Goal: Transaction & Acquisition: Purchase product/service

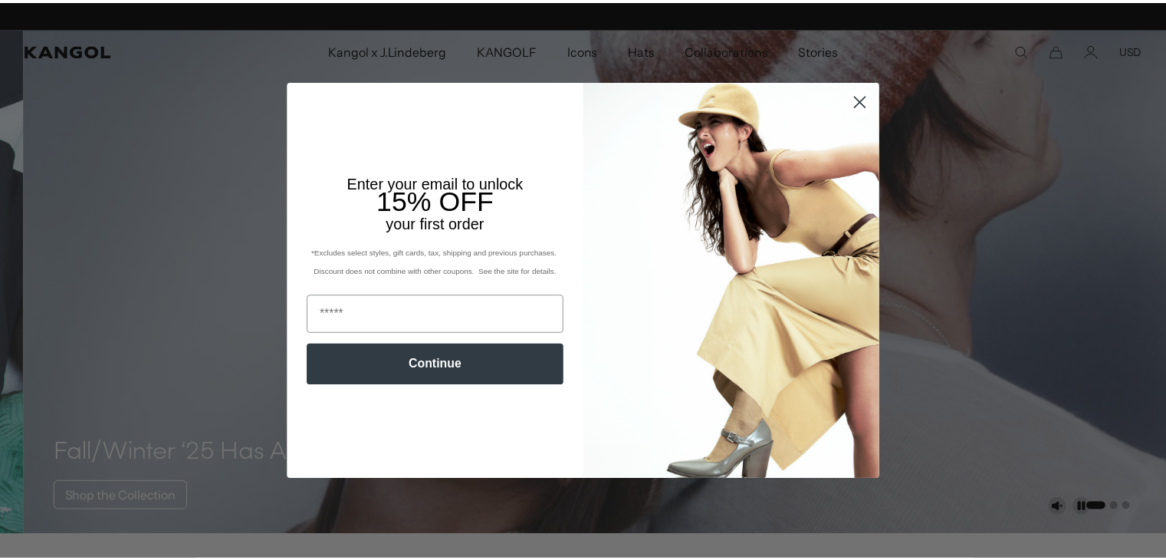
scroll to position [0, 316]
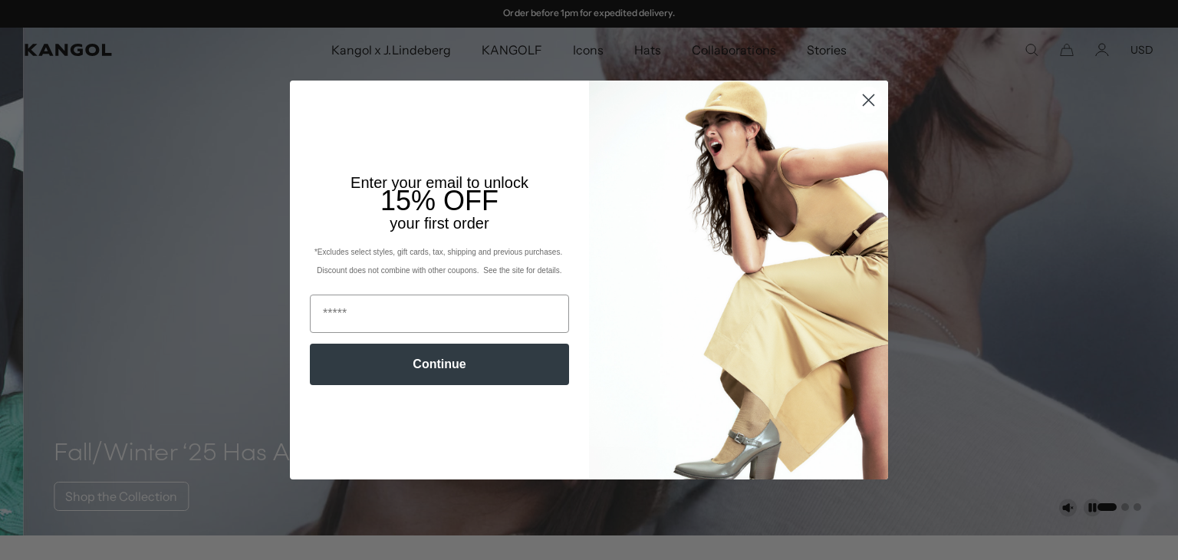
click at [872, 99] on circle "Close dialog" at bounding box center [868, 99] width 25 height 25
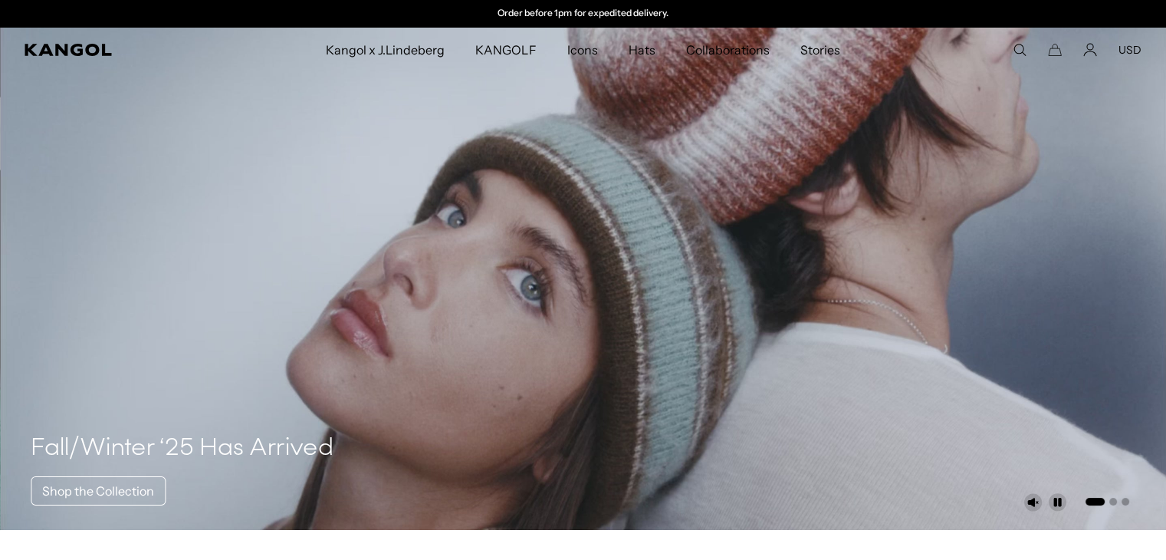
scroll to position [0, 0]
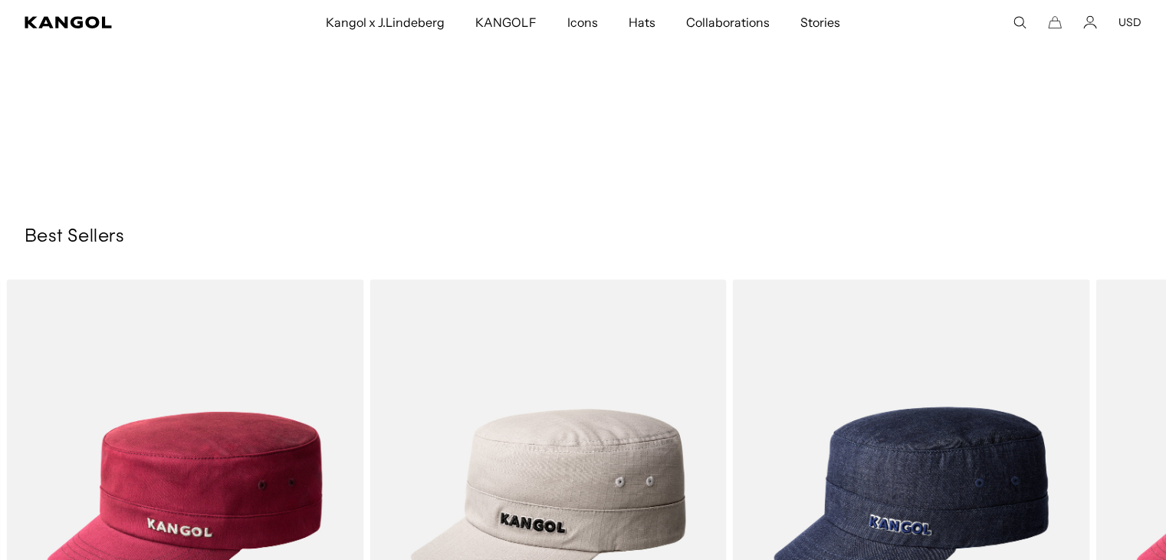
scroll to position [0, 316]
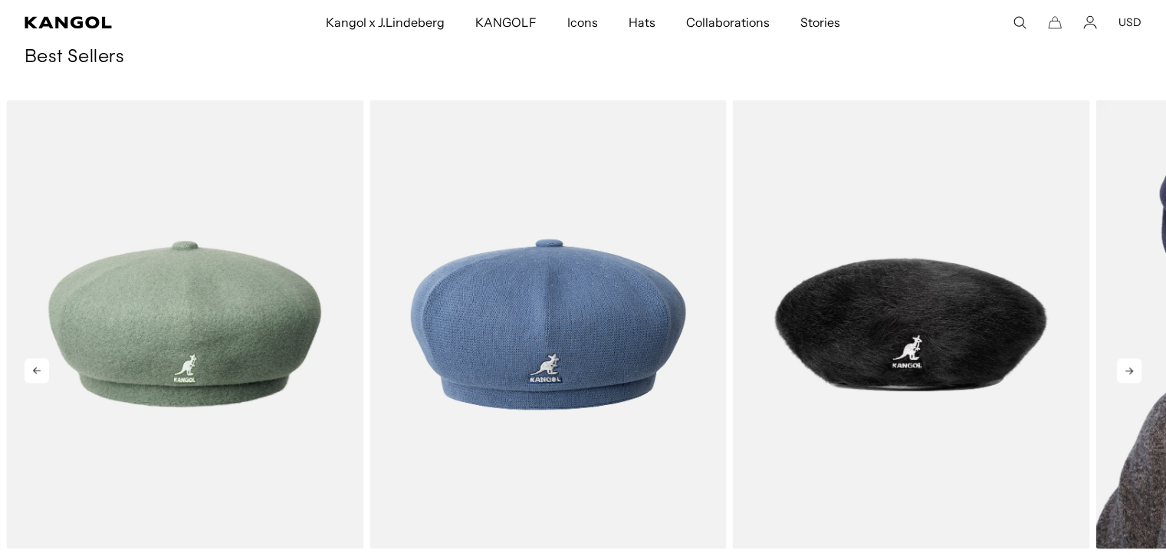
scroll to position [0, 316]
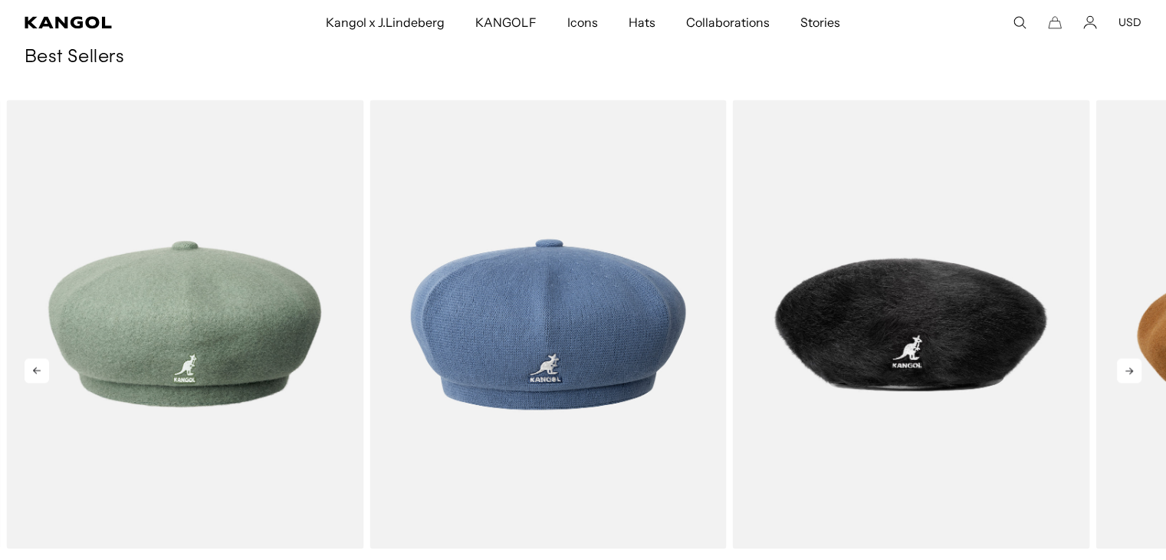
click at [1129, 372] on icon at bounding box center [1129, 370] width 25 height 25
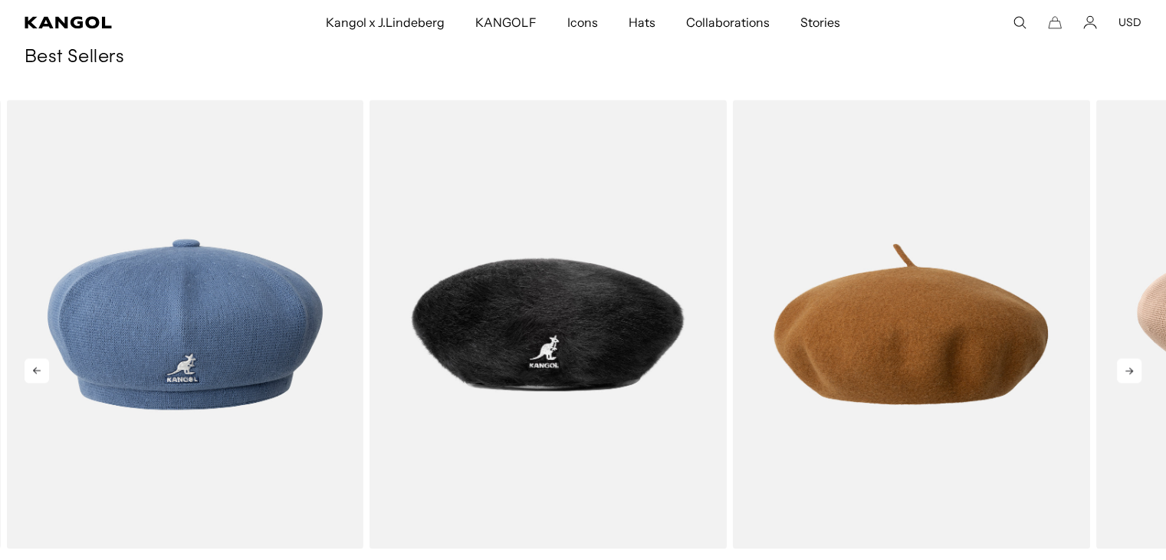
click at [1129, 372] on icon at bounding box center [1129, 370] width 25 height 25
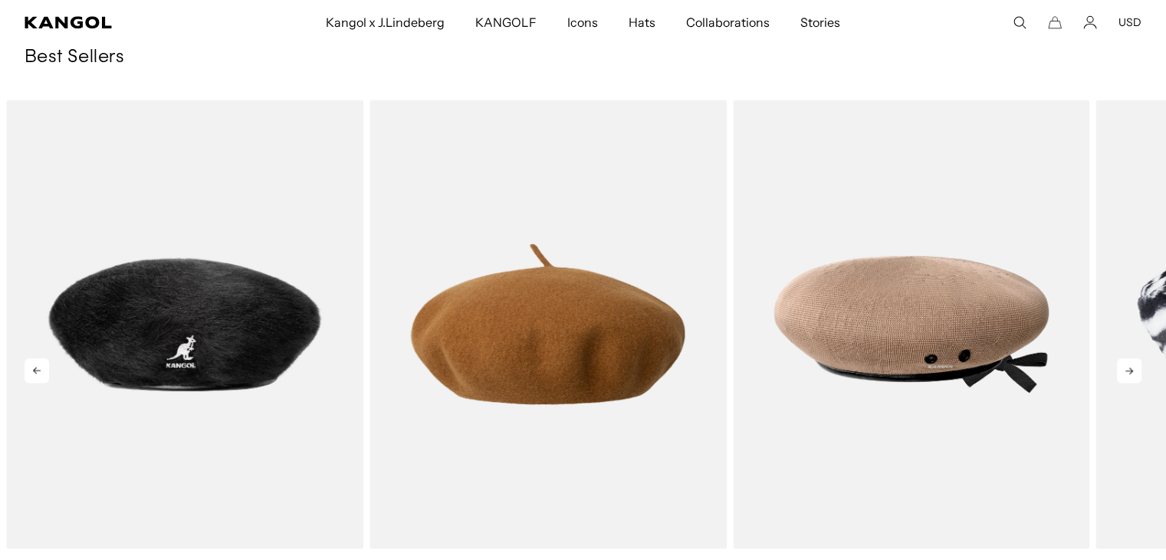
click at [1129, 372] on icon at bounding box center [1129, 370] width 25 height 25
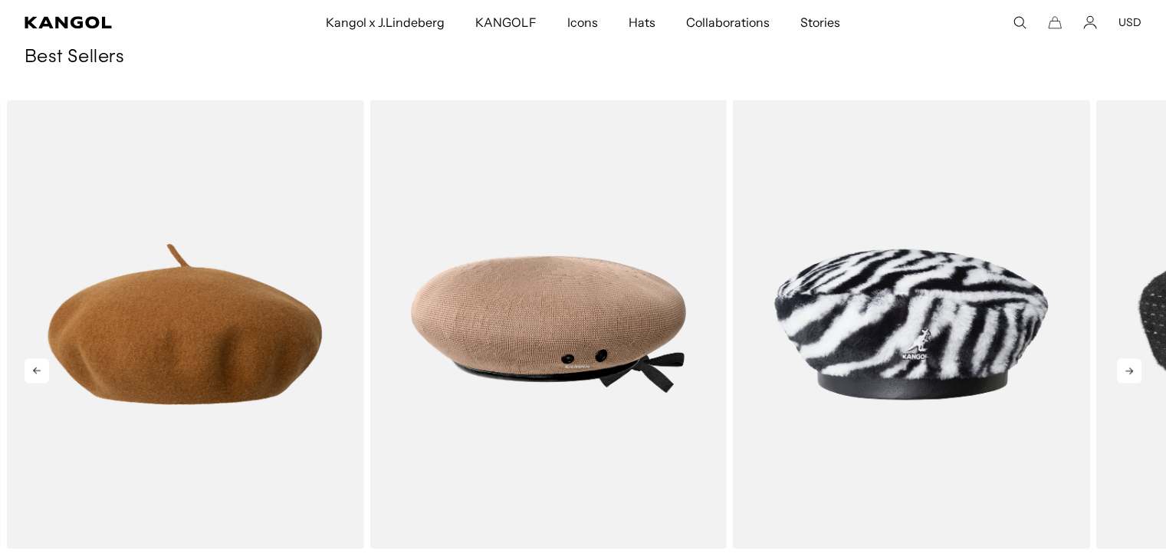
click at [1129, 372] on icon at bounding box center [1129, 370] width 25 height 25
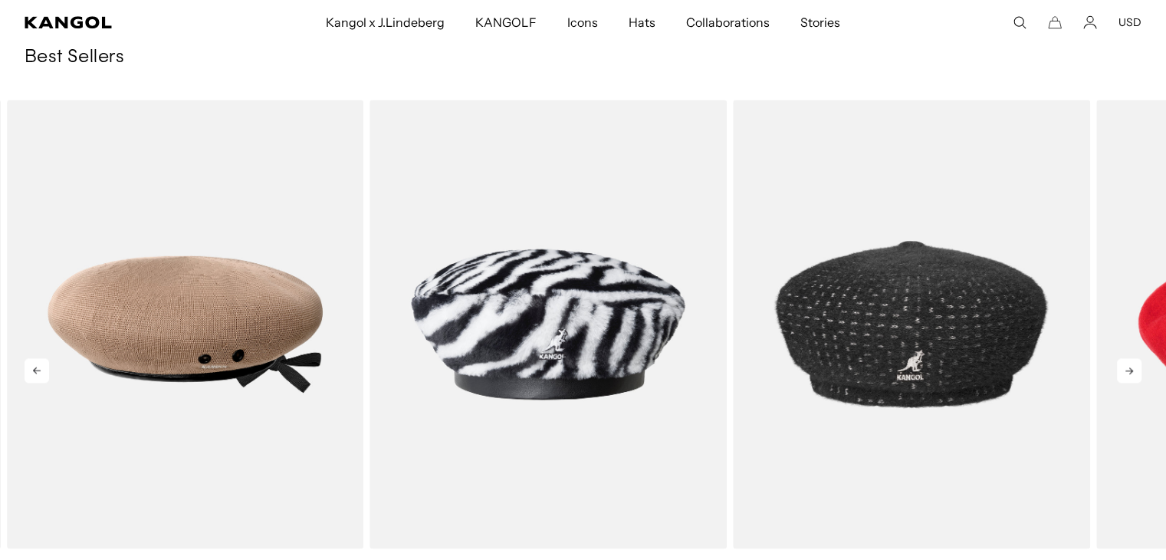
click at [1129, 372] on icon at bounding box center [1129, 370] width 25 height 25
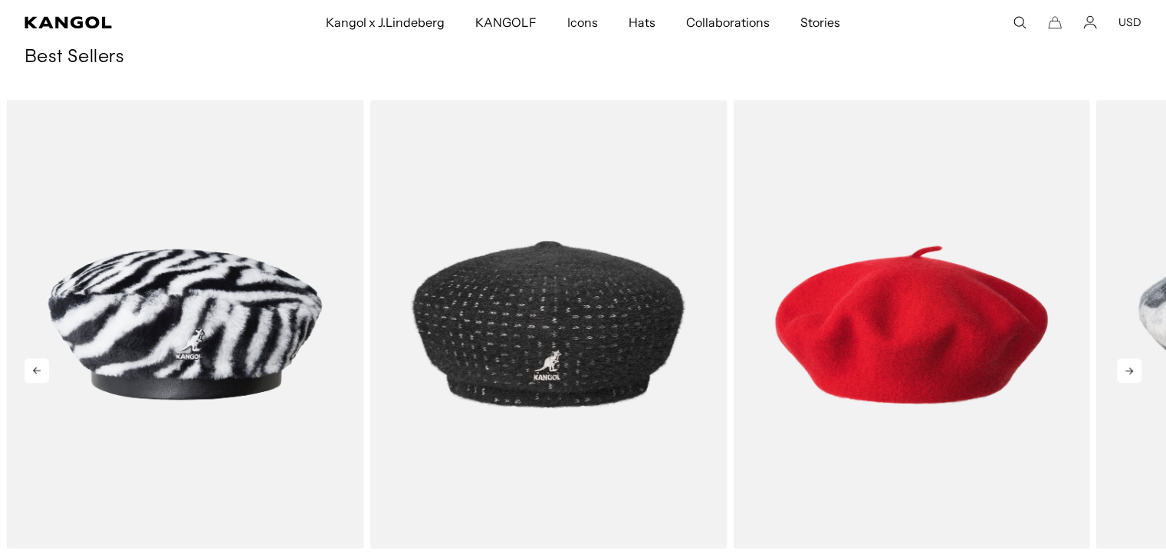
click at [1129, 372] on icon at bounding box center [1129, 370] width 25 height 25
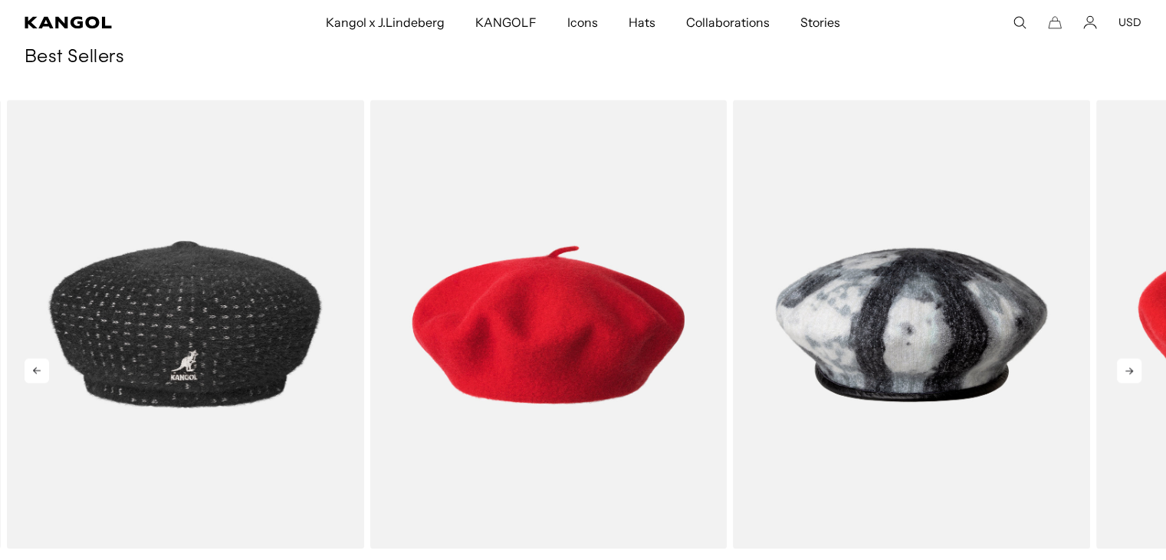
click at [1129, 372] on icon at bounding box center [1129, 370] width 25 height 25
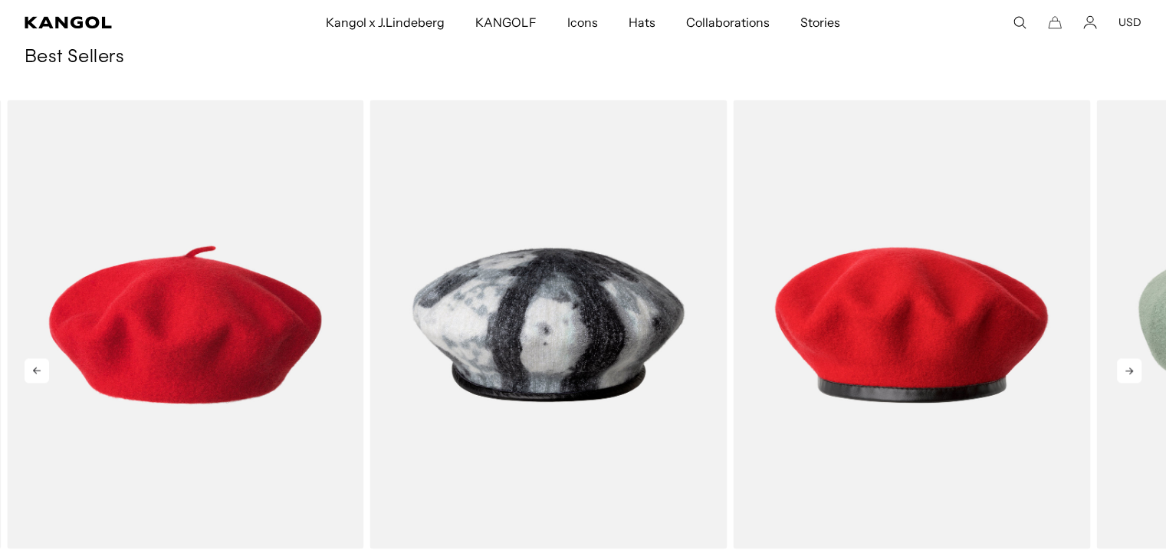
click at [1129, 372] on icon at bounding box center [1129, 370] width 25 height 25
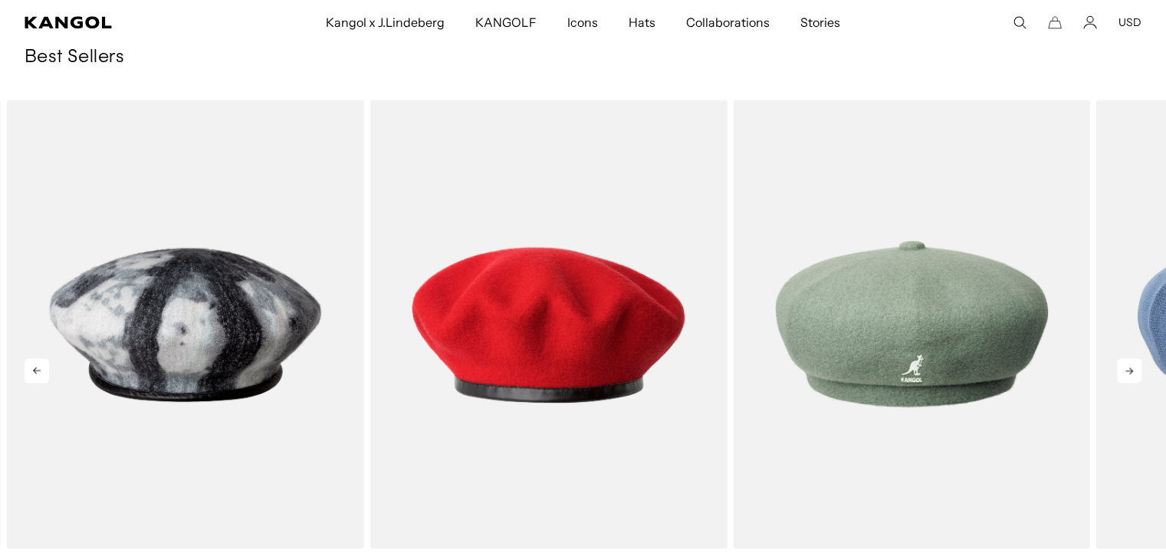
click at [1129, 372] on icon at bounding box center [1129, 370] width 25 height 25
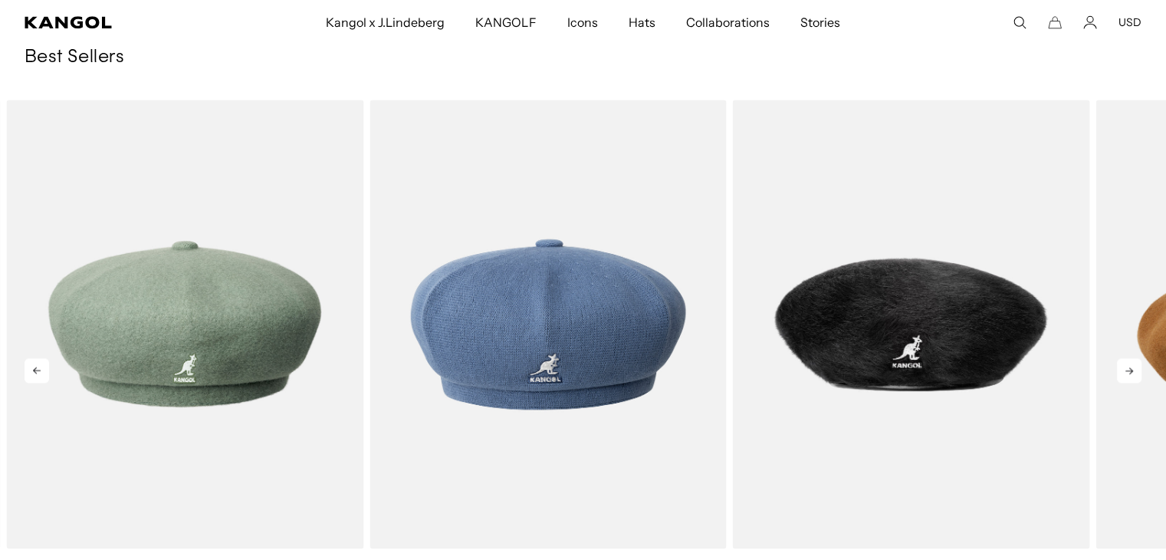
click at [1129, 372] on icon at bounding box center [1129, 370] width 25 height 25
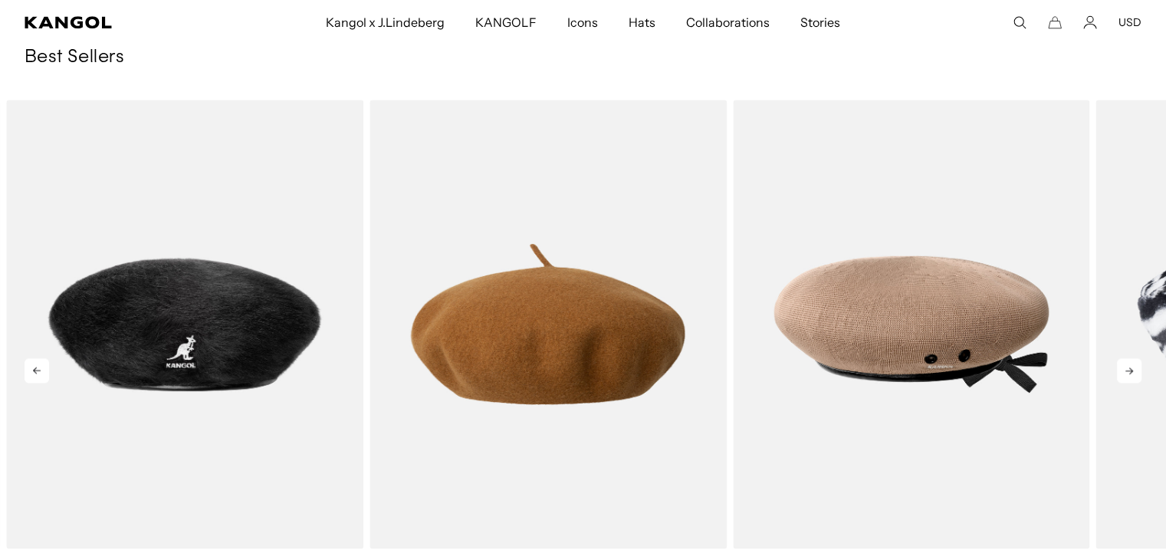
click at [1129, 372] on icon at bounding box center [1129, 370] width 25 height 25
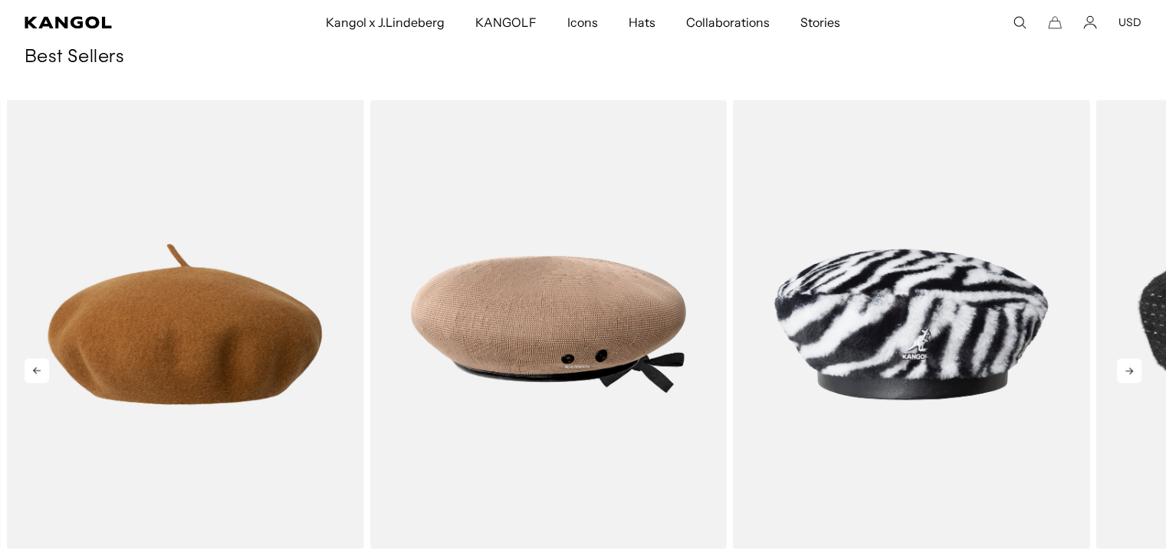
click at [1129, 372] on icon at bounding box center [1129, 370] width 25 height 25
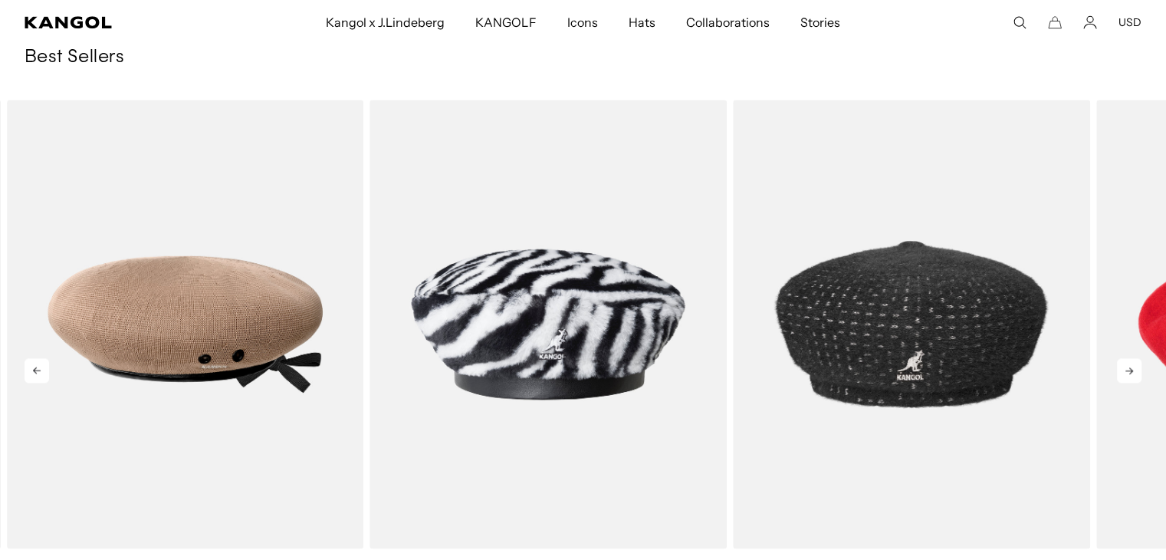
click at [1129, 372] on icon at bounding box center [1129, 370] width 25 height 25
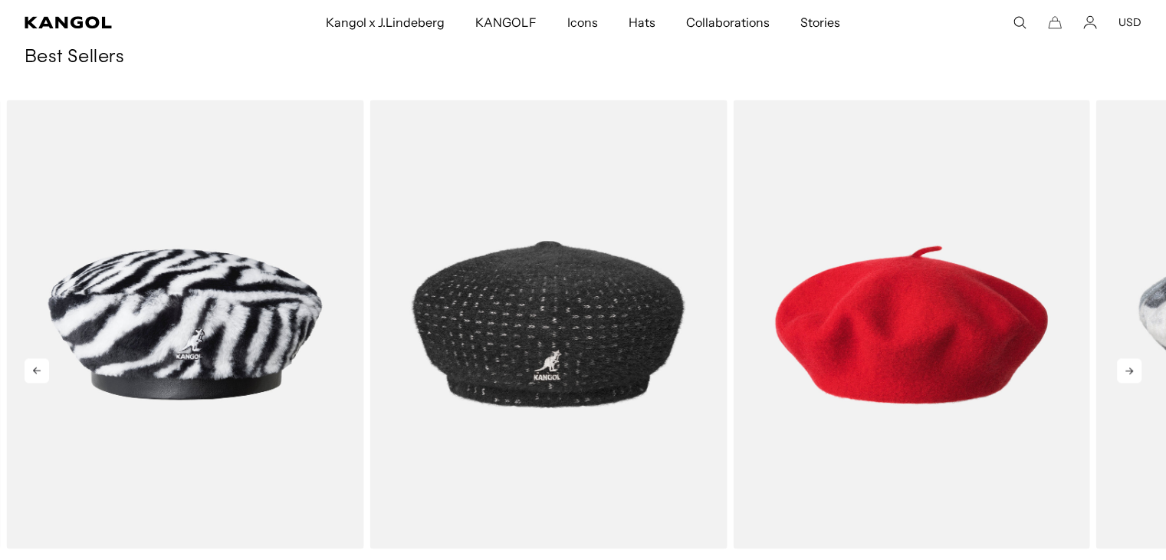
click at [1129, 372] on icon at bounding box center [1129, 370] width 25 height 25
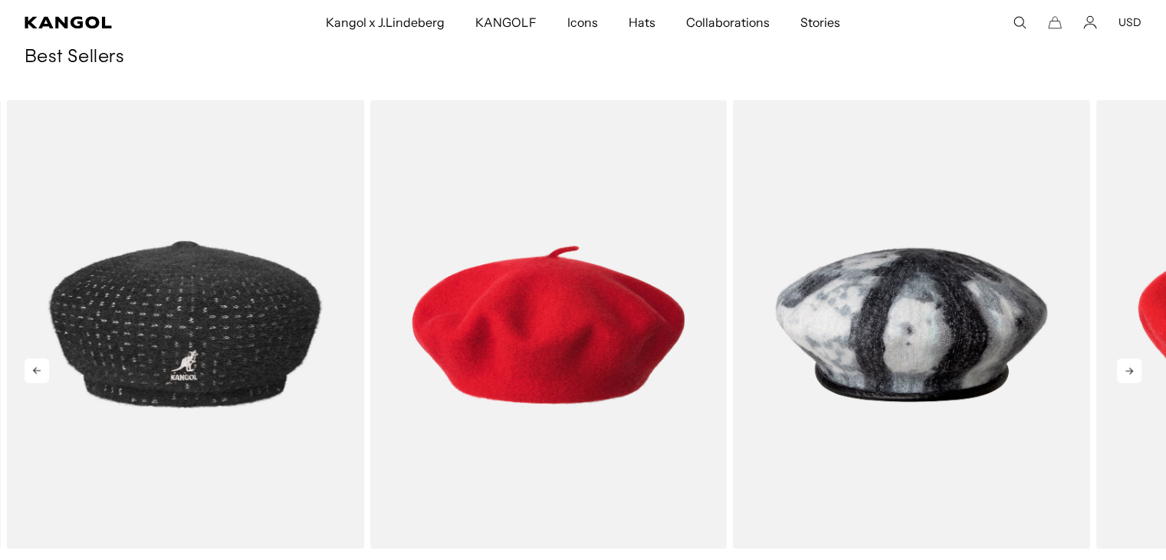
click at [1129, 372] on icon at bounding box center [1129, 370] width 25 height 25
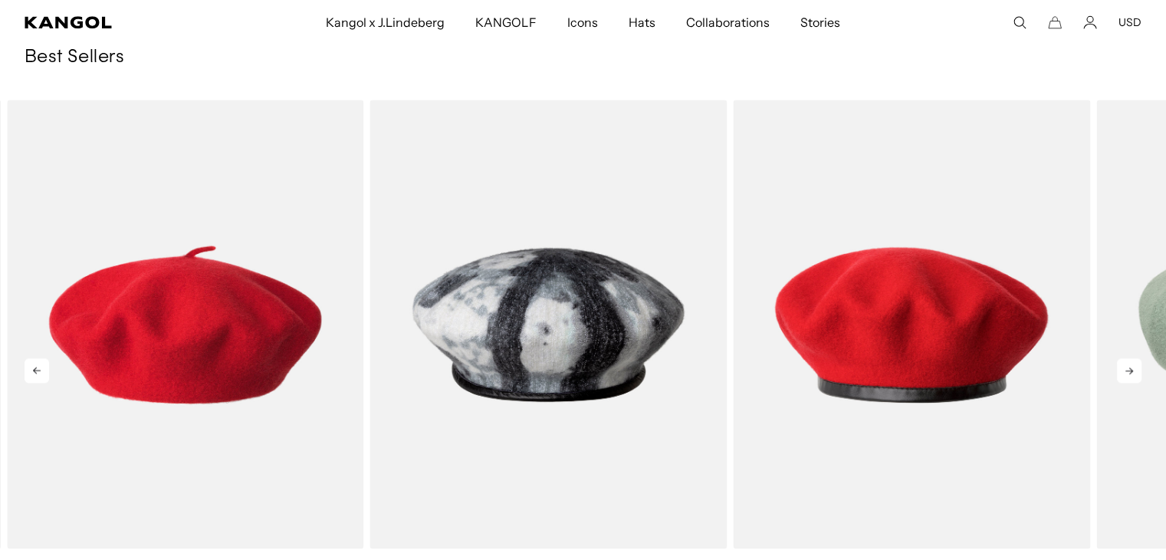
click at [1129, 372] on icon at bounding box center [1129, 370] width 25 height 25
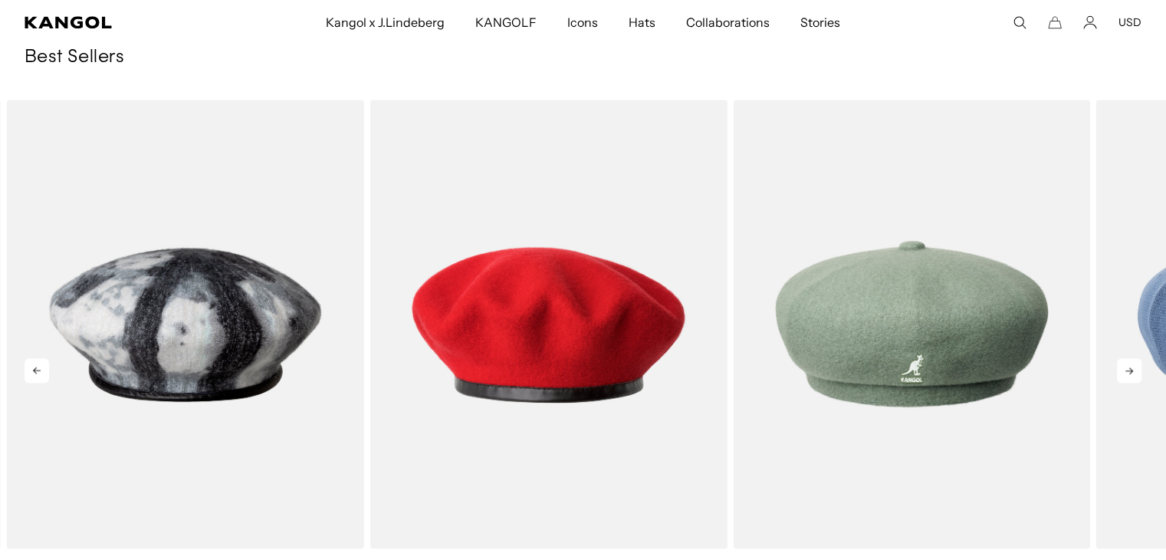
click at [1129, 372] on icon at bounding box center [1129, 370] width 25 height 25
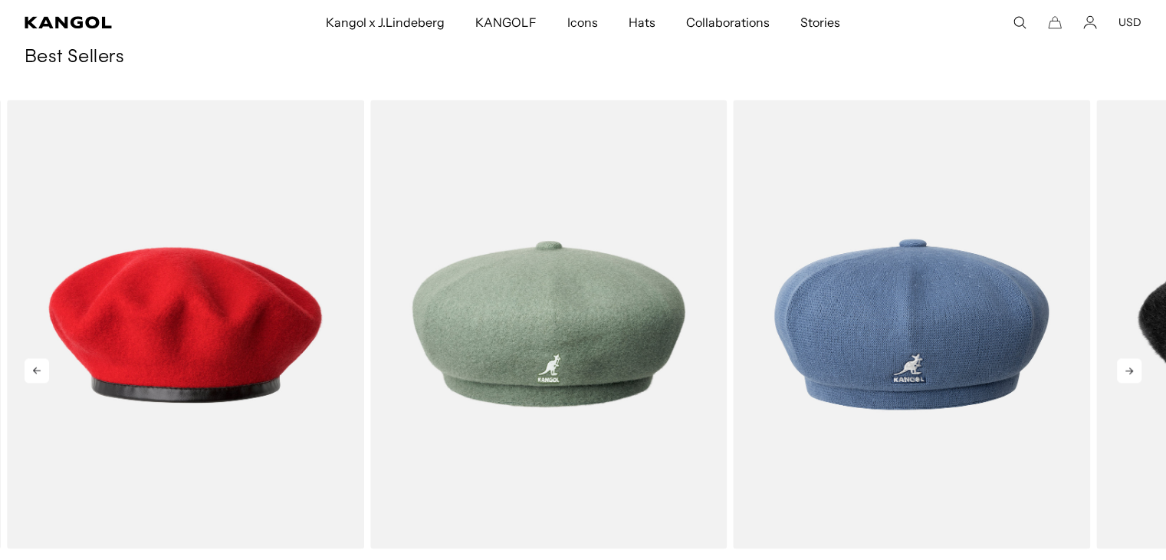
click at [1129, 372] on icon at bounding box center [1129, 370] width 25 height 25
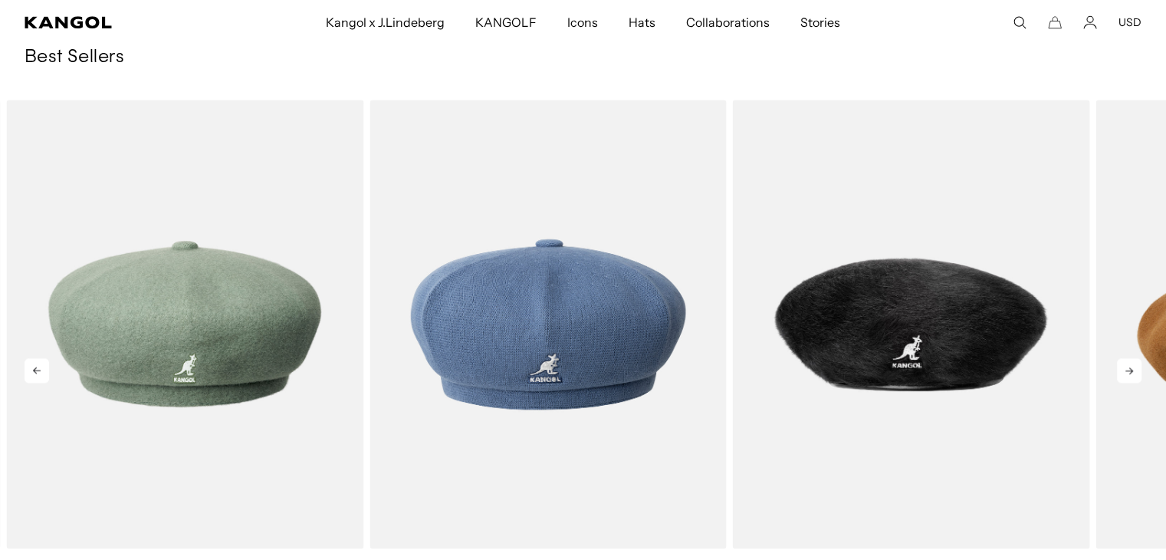
click at [1129, 372] on icon at bounding box center [1129, 370] width 25 height 25
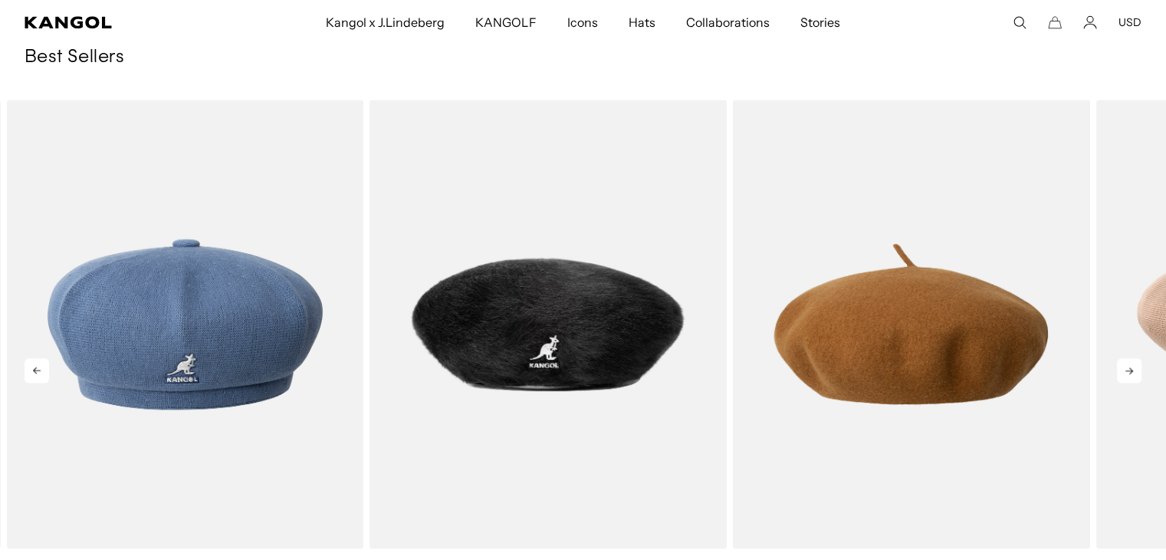
click at [1129, 372] on icon at bounding box center [1129, 370] width 25 height 25
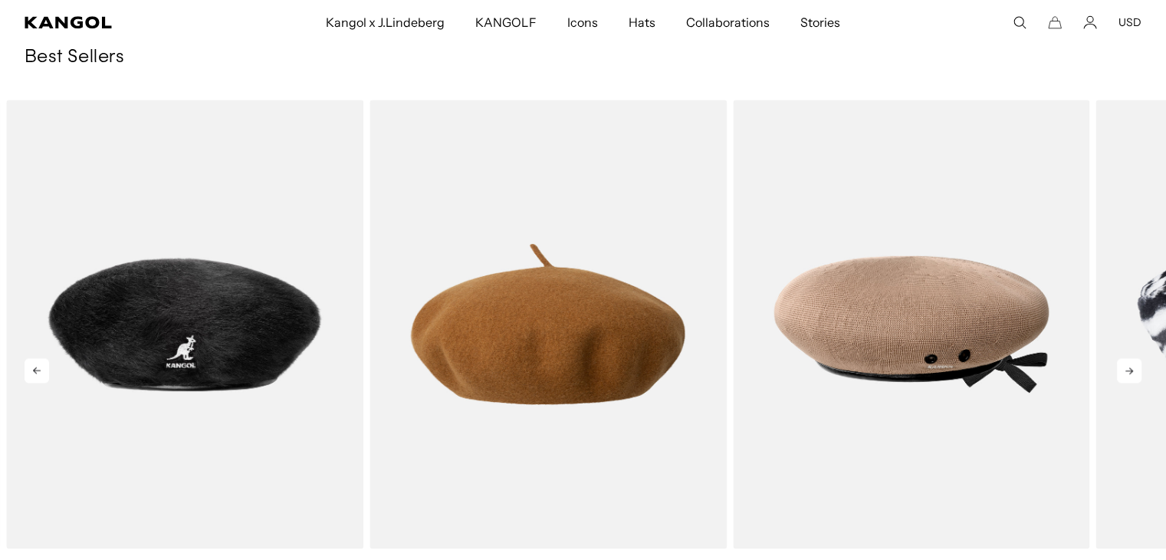
click at [1129, 372] on icon at bounding box center [1129, 370] width 25 height 25
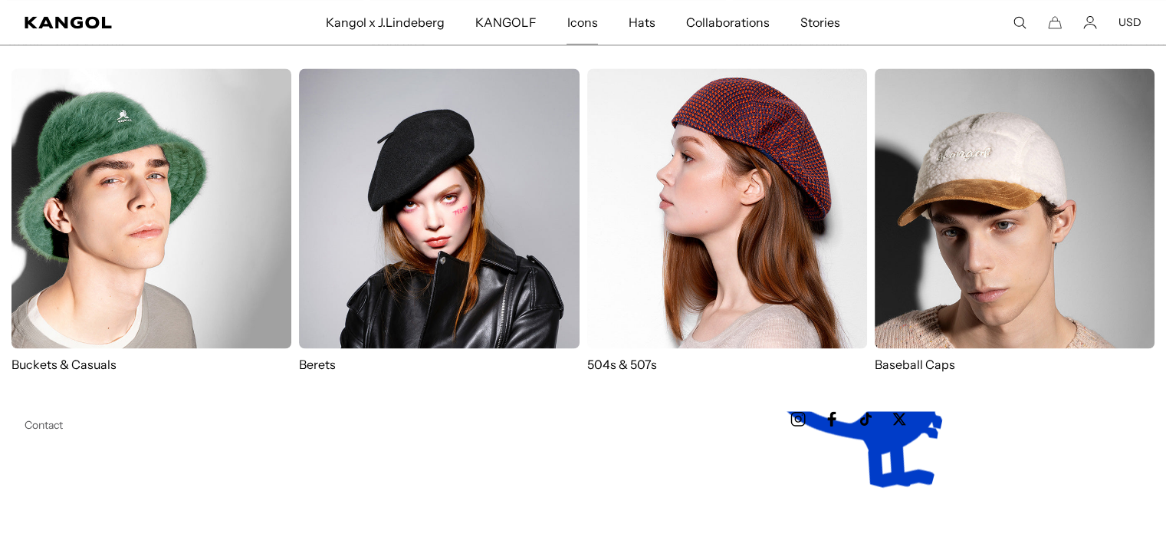
click at [696, 288] on img at bounding box center [727, 208] width 280 height 280
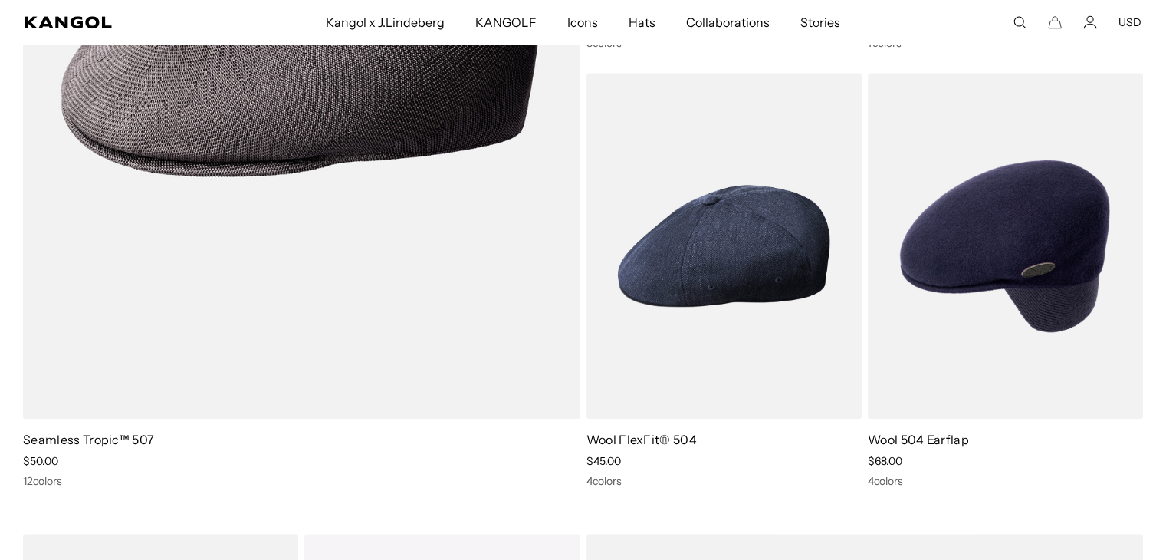
scroll to position [1460, 0]
